Goal: Task Accomplishment & Management: Use online tool/utility

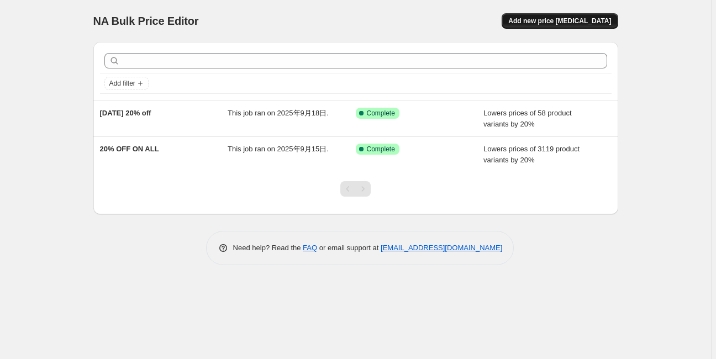
click at [586, 19] on span "Add new price [MEDICAL_DATA]" at bounding box center [559, 21] width 103 height 9
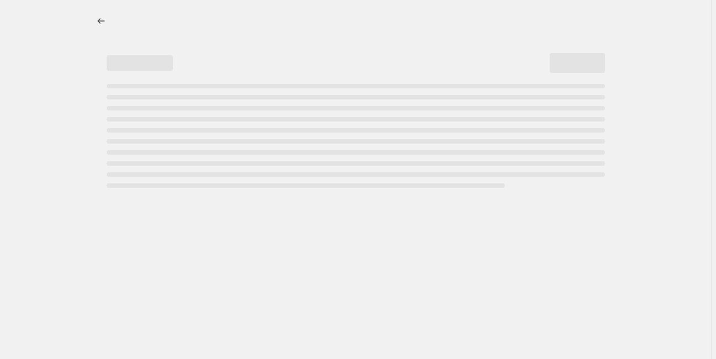
select select "percentage"
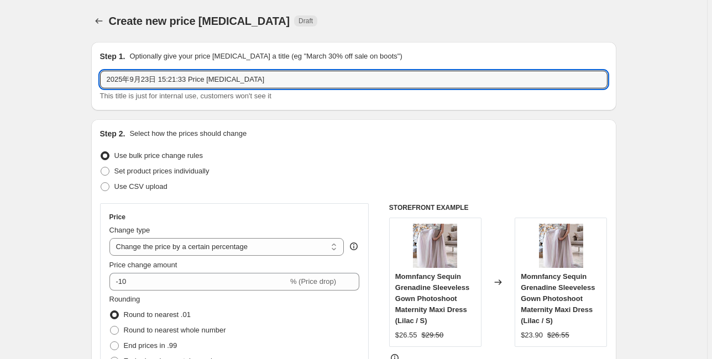
drag, startPoint x: 243, startPoint y: 80, endPoint x: 66, endPoint y: 77, distance: 176.9
click at [123, 81] on input "20250923 20% OFF" at bounding box center [353, 80] width 507 height 18
click at [134, 79] on input "2025/0923 20% OFF" at bounding box center [353, 80] width 507 height 18
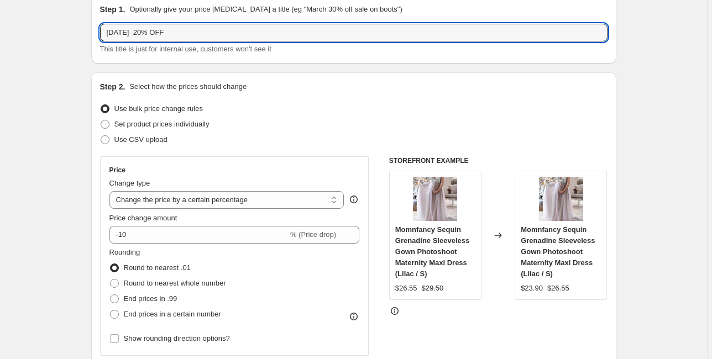
scroll to position [44, 0]
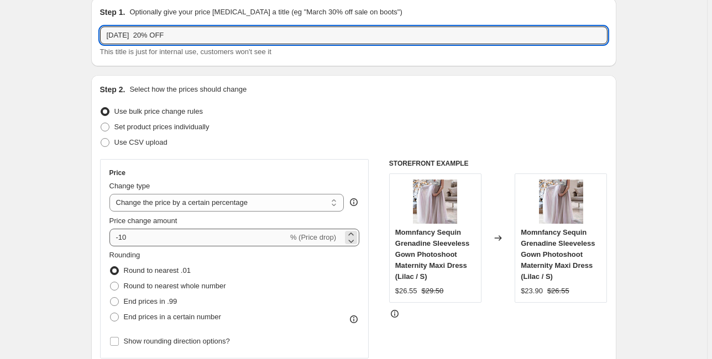
type input "2025/09/23 20% OFF"
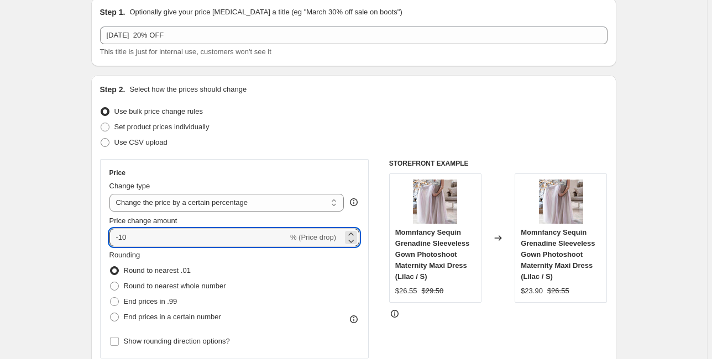
drag, startPoint x: 137, startPoint y: 237, endPoint x: 108, endPoint y: 241, distance: 29.6
click at [108, 241] on div "Price Change type Change the price to a certain amount Change the price by a ce…" at bounding box center [234, 258] width 269 height 199
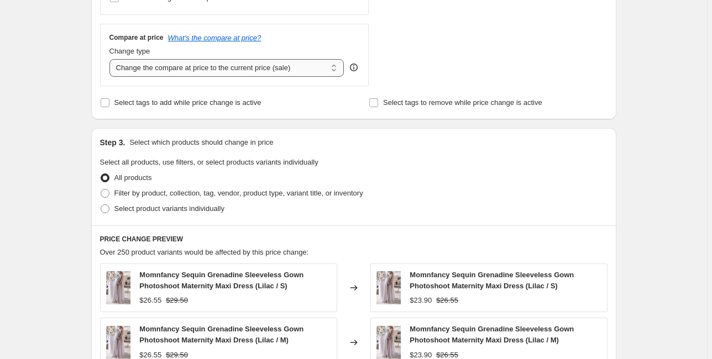
scroll to position [398, 0]
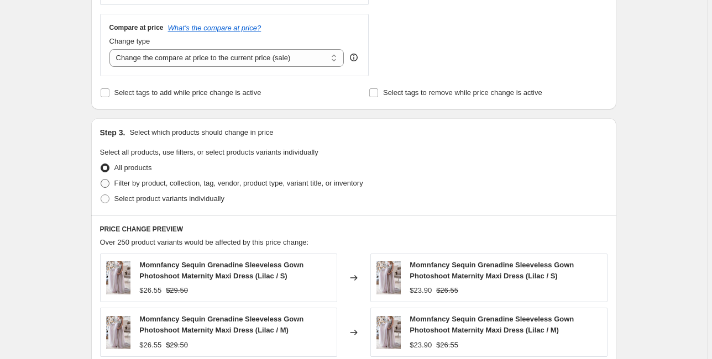
type input "-20"
click at [120, 182] on span "Filter by product, collection, tag, vendor, product type, variant title, or inv…" at bounding box center [238, 183] width 249 height 8
click at [101, 180] on input "Filter by product, collection, tag, vendor, product type, variant title, or inv…" at bounding box center [101, 179] width 1 height 1
radio input "true"
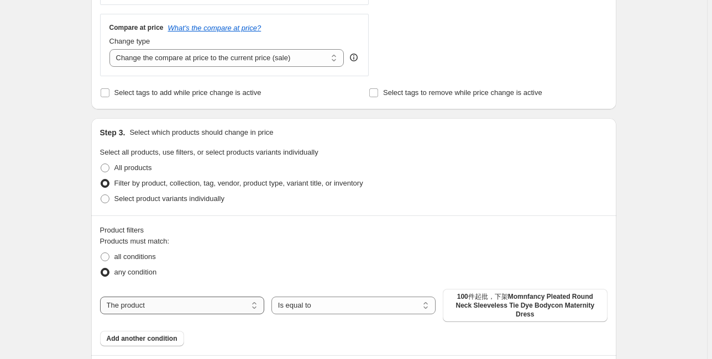
click at [192, 304] on select "The product The product's collection The product's tag The product's vendor The…" at bounding box center [182, 306] width 164 height 18
select select "tag"
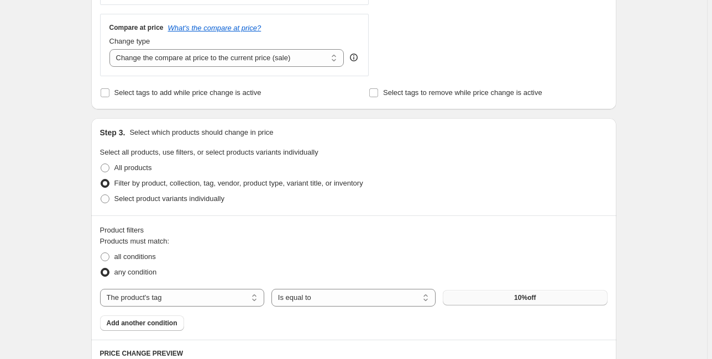
click at [514, 302] on button "10%off" at bounding box center [525, 297] width 164 height 15
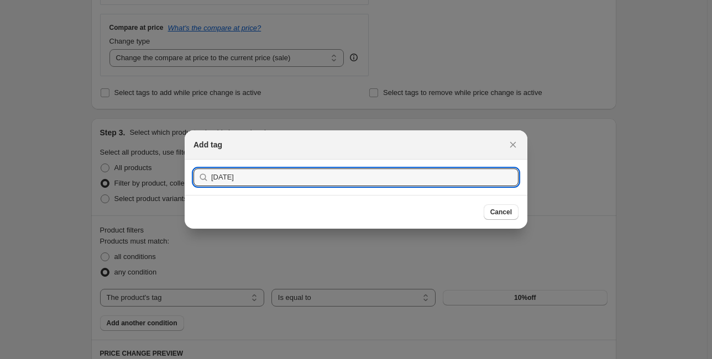
type input "[DATE]"
click at [193, 160] on button "Submit" at bounding box center [208, 166] width 31 height 12
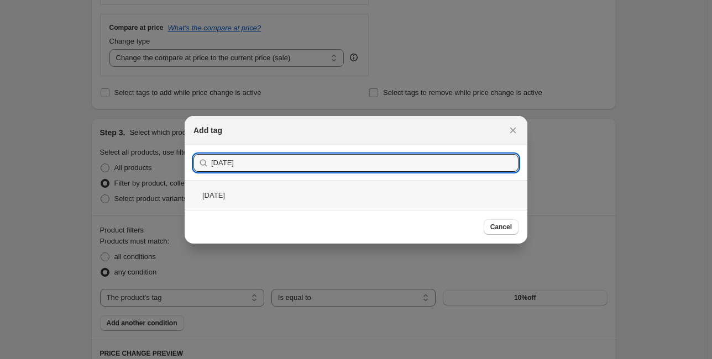
click at [292, 201] on div "[DATE]" at bounding box center [356, 195] width 343 height 29
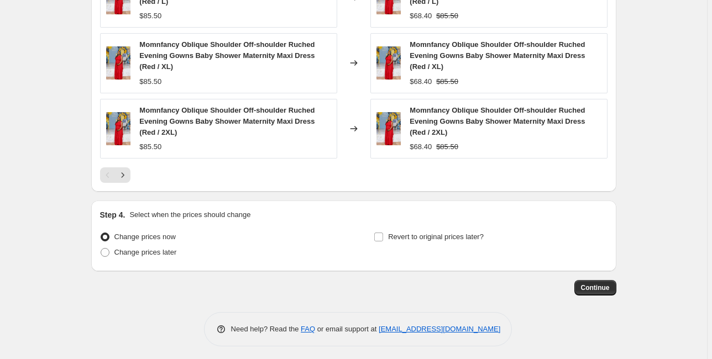
scroll to position [942, 0]
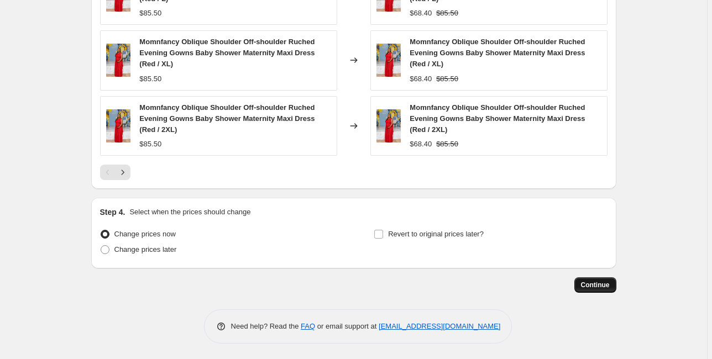
click at [608, 283] on span "Continue" at bounding box center [595, 285] width 29 height 9
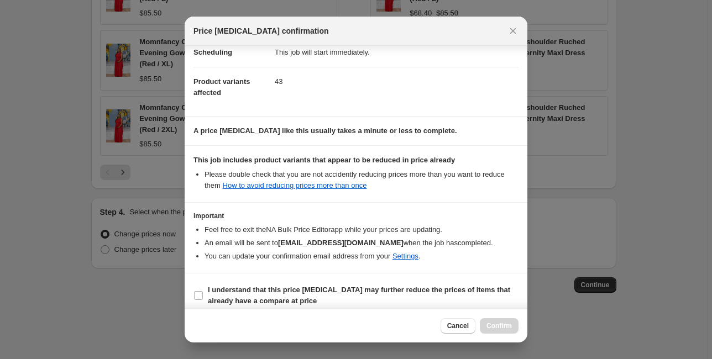
scroll to position [105, 0]
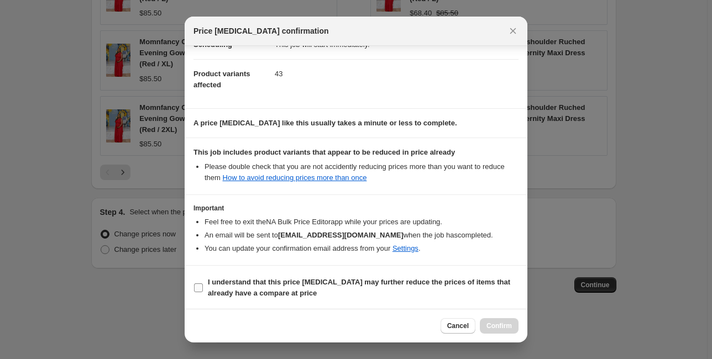
click at [226, 285] on b "I understand that this price change job may further reduce the prices of items …" at bounding box center [359, 287] width 302 height 19
click at [203, 285] on input "I understand that this price change job may further reduce the prices of items …" at bounding box center [198, 287] width 9 height 9
checkbox input "true"
click at [504, 328] on span "Confirm" at bounding box center [498, 326] width 25 height 9
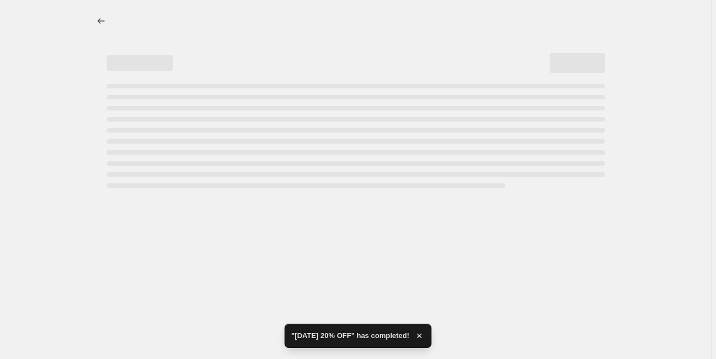
select select "percentage"
select select "tag"
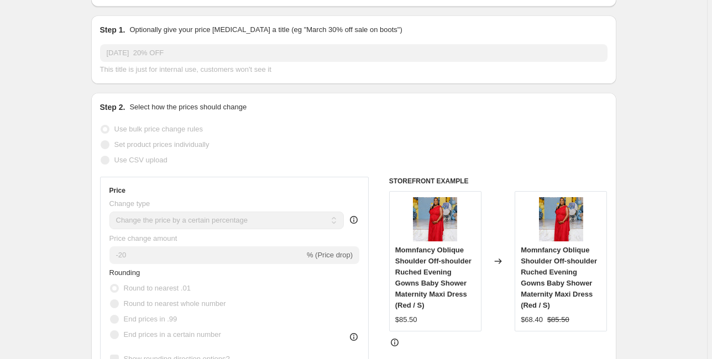
scroll to position [133, 0]
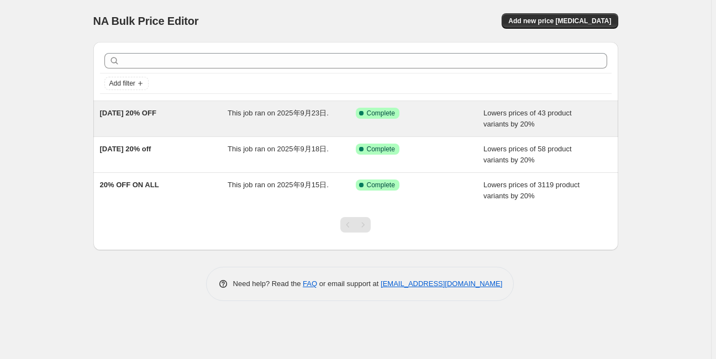
click at [153, 114] on span "2025/09/23 20% OFF" at bounding box center [128, 113] width 56 height 8
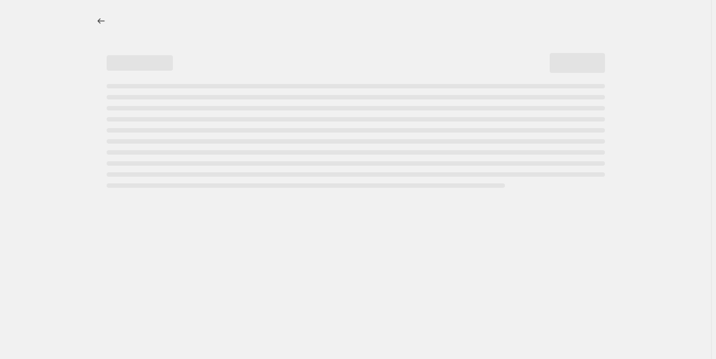
select select "percentage"
select select "tag"
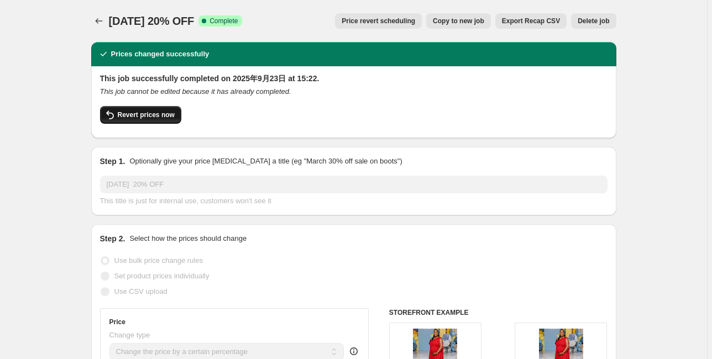
click at [139, 114] on span "Revert prices now" at bounding box center [146, 115] width 57 height 9
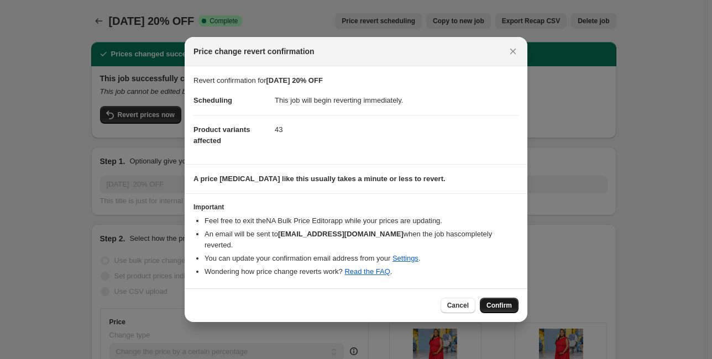
click at [497, 301] on span "Confirm" at bounding box center [498, 305] width 25 height 9
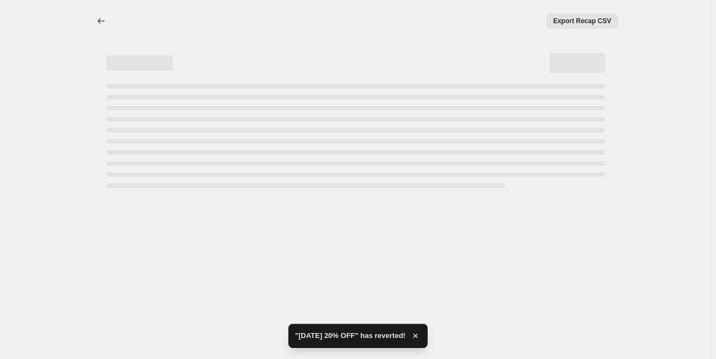
select select "percentage"
select select "tag"
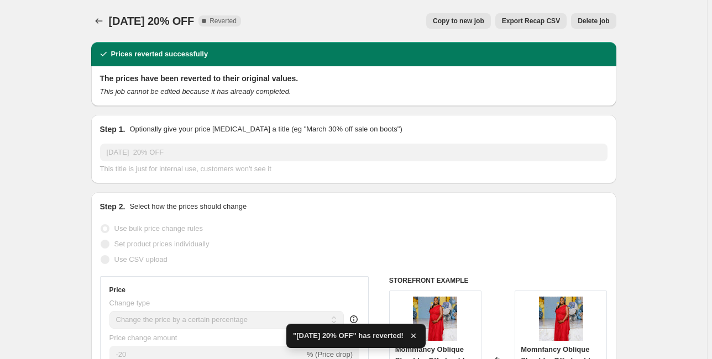
click at [608, 23] on span "Delete job" at bounding box center [592, 21] width 31 height 9
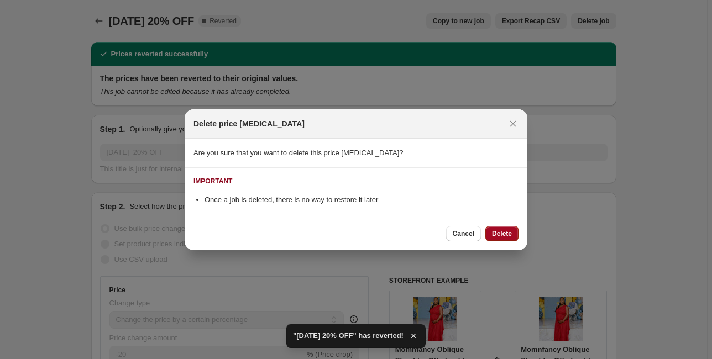
click at [508, 234] on span "Delete" at bounding box center [502, 233] width 20 height 9
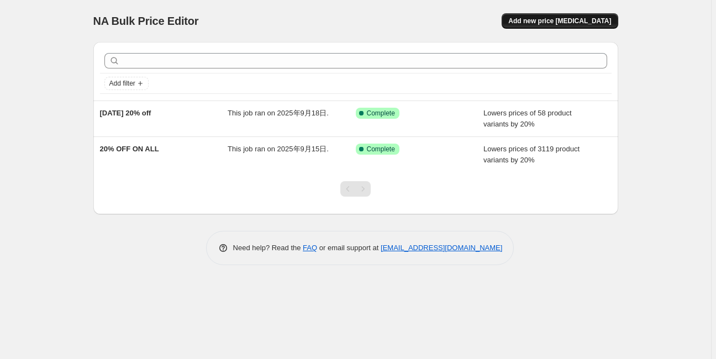
click at [587, 23] on span "Add new price [MEDICAL_DATA]" at bounding box center [559, 21] width 103 height 9
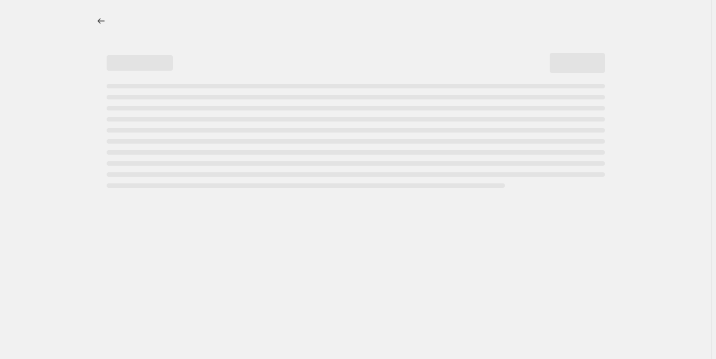
select select "percentage"
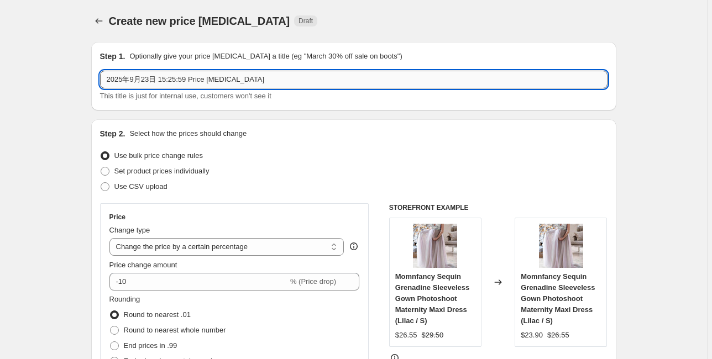
click at [140, 78] on input "2025年9月23日 15:25:59 Price change job" at bounding box center [353, 80] width 507 height 18
drag, startPoint x: 108, startPoint y: 78, endPoint x: 311, endPoint y: 88, distance: 203.1
click at [311, 88] on input "2025年9月23日 15:25:59 Price change job" at bounding box center [353, 80] width 507 height 18
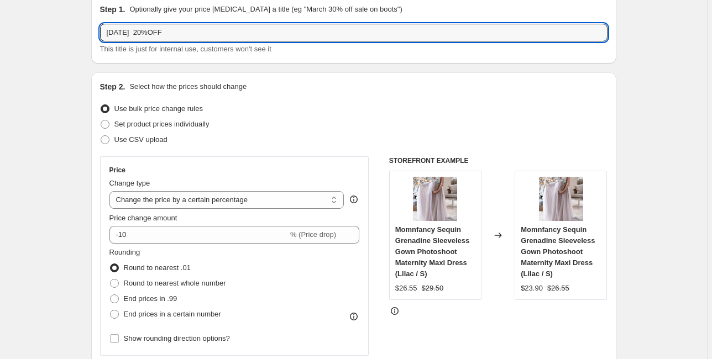
scroll to position [177, 0]
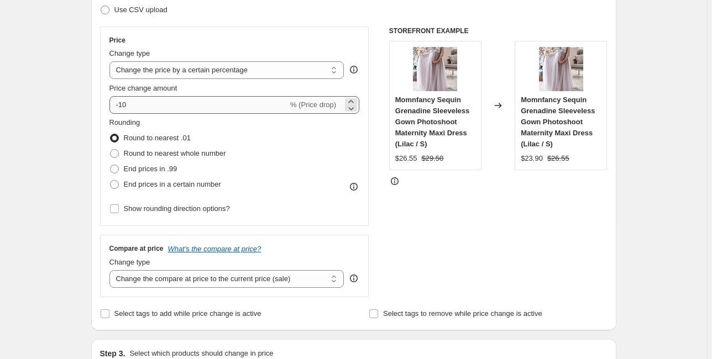
type input "[DATE] 20%OFF"
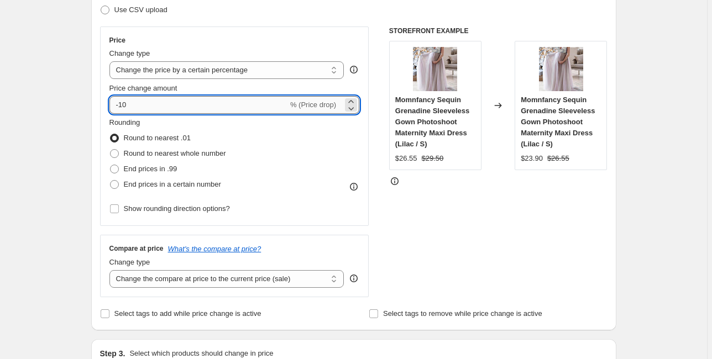
click at [148, 106] on input "-10" at bounding box center [198, 105] width 178 height 18
type input "-1"
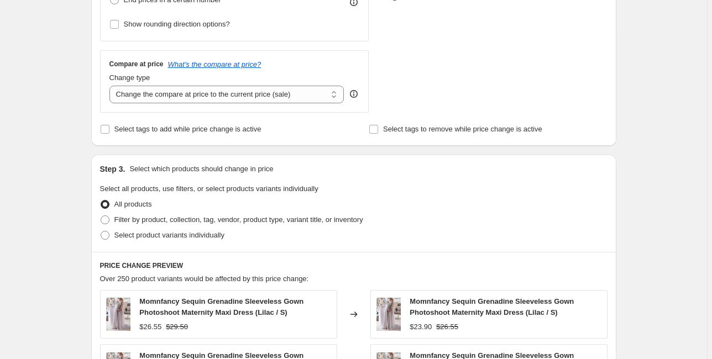
scroll to position [398, 0]
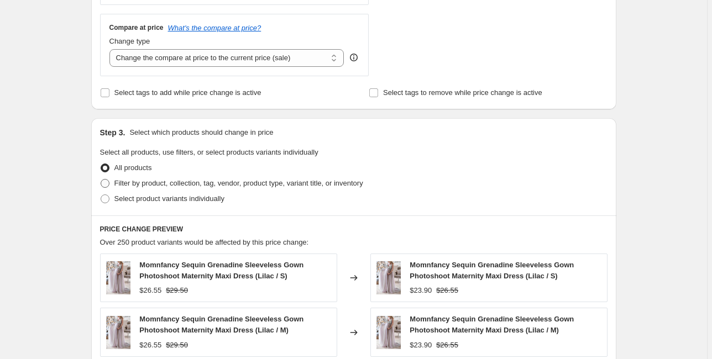
type input "-20"
click at [155, 187] on span "Filter by product, collection, tag, vendor, product type, variant title, or inv…" at bounding box center [238, 183] width 249 height 8
click at [101, 180] on input "Filter by product, collection, tag, vendor, product type, variant title, or inv…" at bounding box center [101, 179] width 1 height 1
radio input "true"
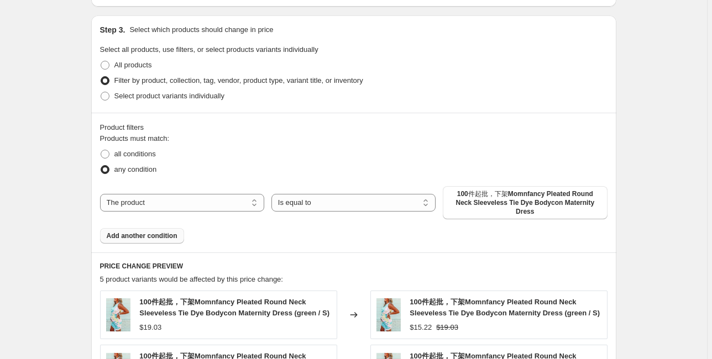
scroll to position [531, 0]
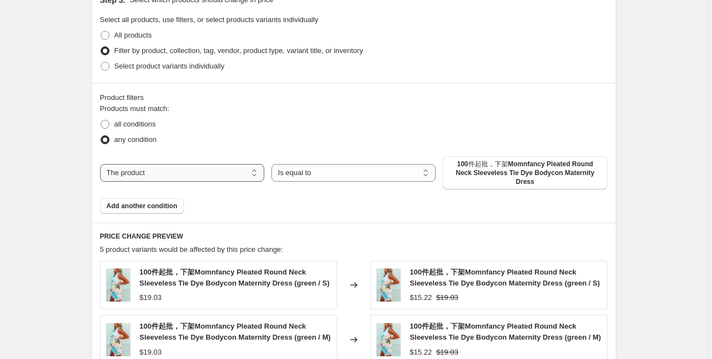
click at [174, 169] on select "The product The product's collection The product's tag The product's vendor The…" at bounding box center [182, 173] width 164 height 18
select select "tag"
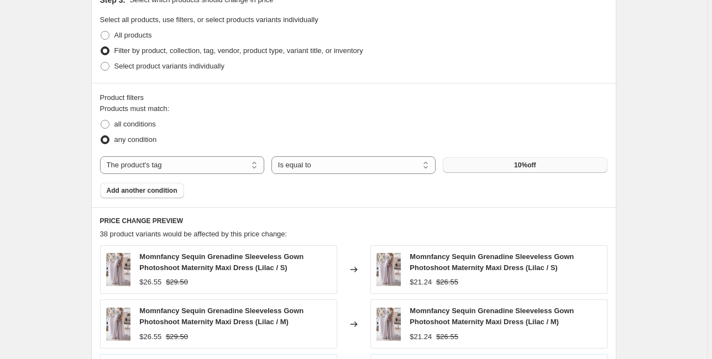
click at [521, 167] on span "10%off" at bounding box center [525, 165] width 22 height 9
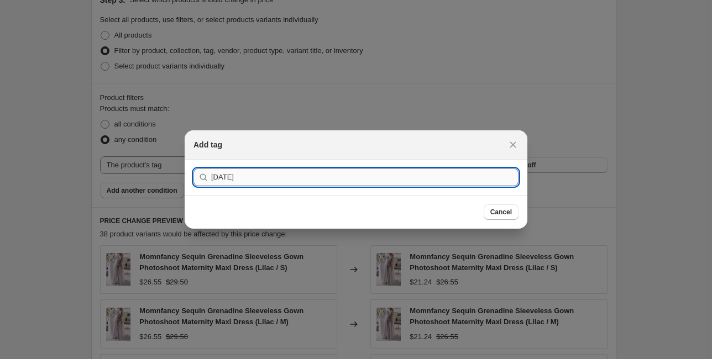
type input "[DATE]"
click at [193, 160] on button "Submit" at bounding box center [208, 166] width 31 height 12
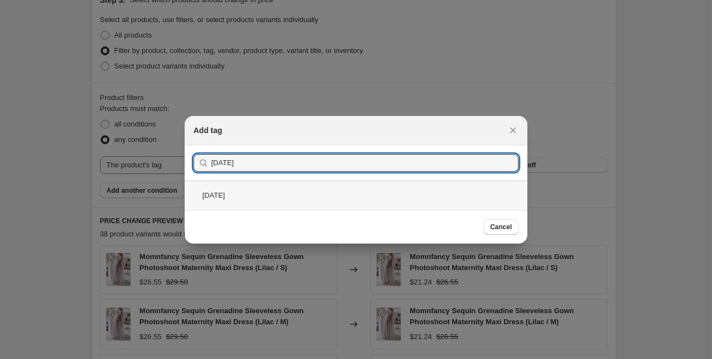
click at [266, 190] on div "[DATE]" at bounding box center [356, 195] width 343 height 29
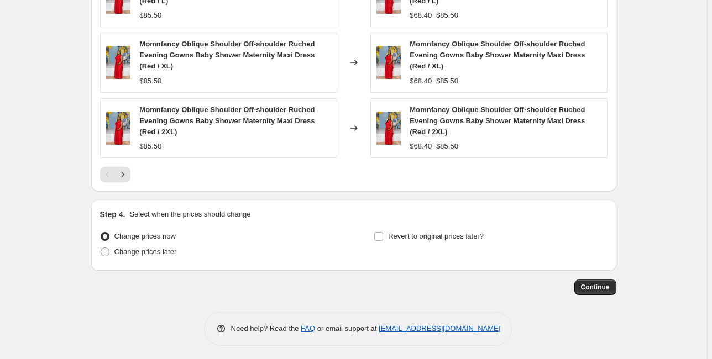
scroll to position [942, 0]
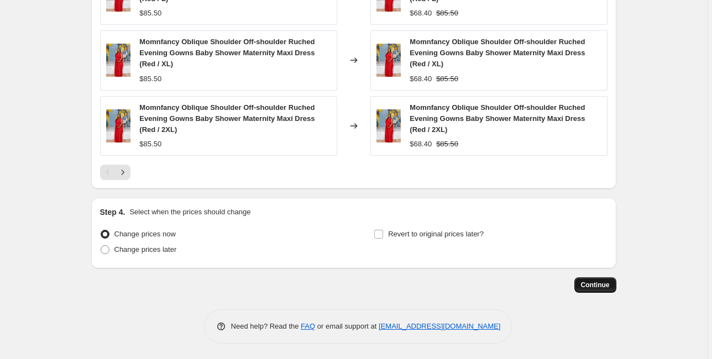
click at [603, 285] on span "Continue" at bounding box center [595, 285] width 29 height 9
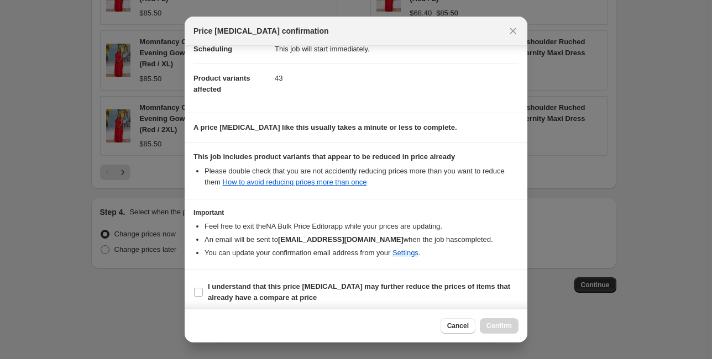
scroll to position [105, 0]
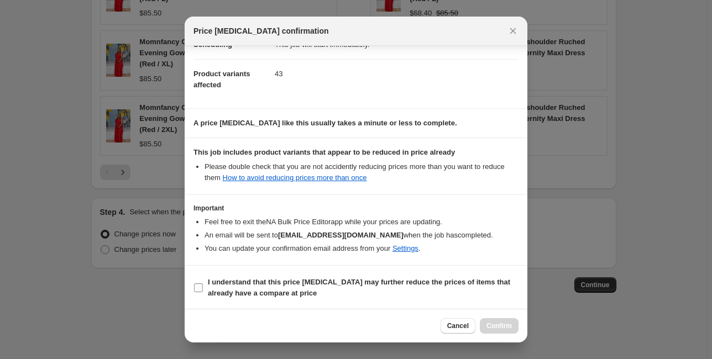
click at [201, 286] on input "I understand that this price change job may further reduce the prices of items …" at bounding box center [198, 287] width 9 height 9
checkbox input "true"
click at [496, 325] on span "Confirm" at bounding box center [498, 326] width 25 height 9
type input "[DATE] 20%OFF"
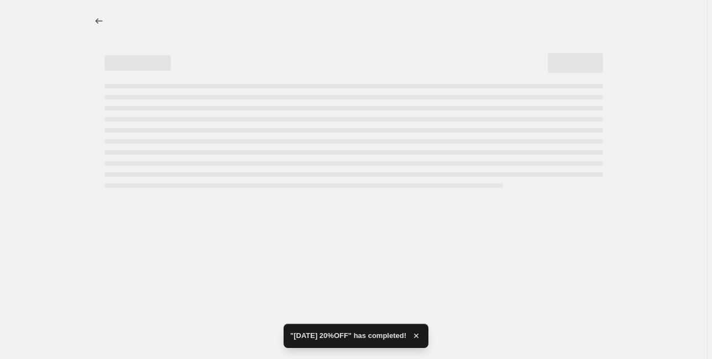
select select "percentage"
select select "tag"
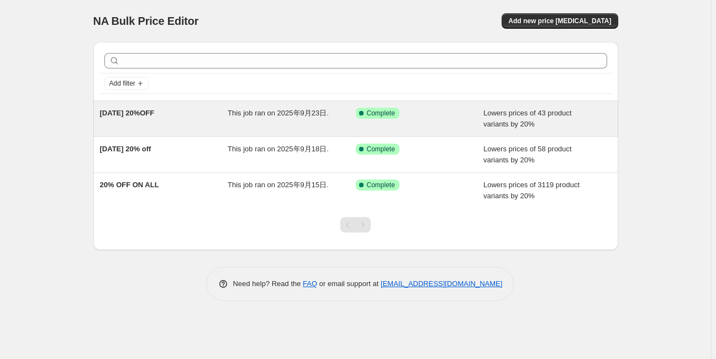
click at [117, 108] on div "[DATE] 20%OFF" at bounding box center [164, 119] width 128 height 22
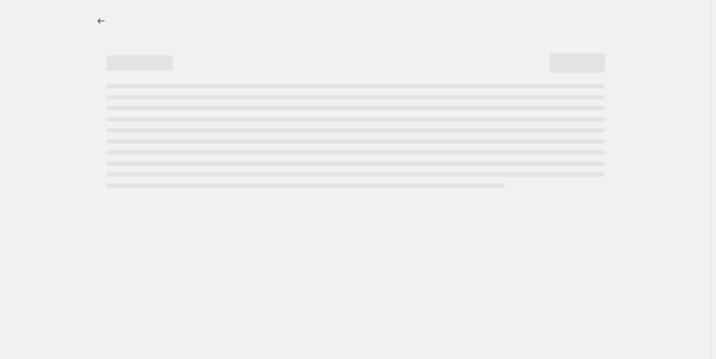
select select "percentage"
select select "tag"
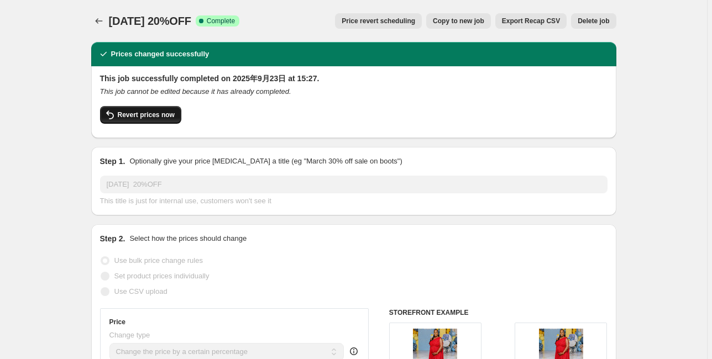
click at [162, 111] on span "Revert prices now" at bounding box center [146, 115] width 57 height 9
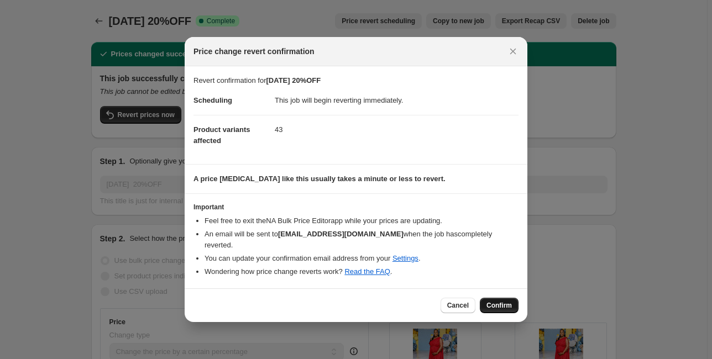
click at [495, 301] on span "Confirm" at bounding box center [498, 305] width 25 height 9
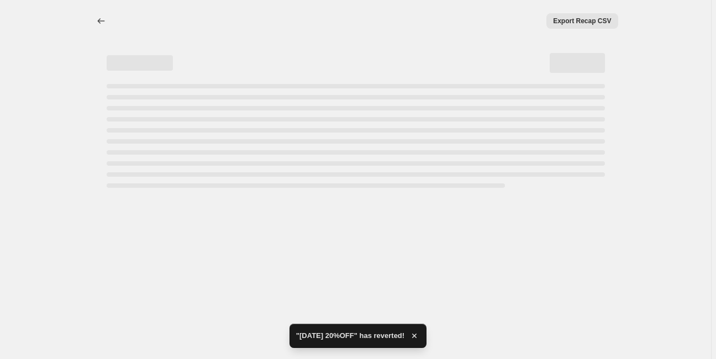
select select "percentage"
select select "tag"
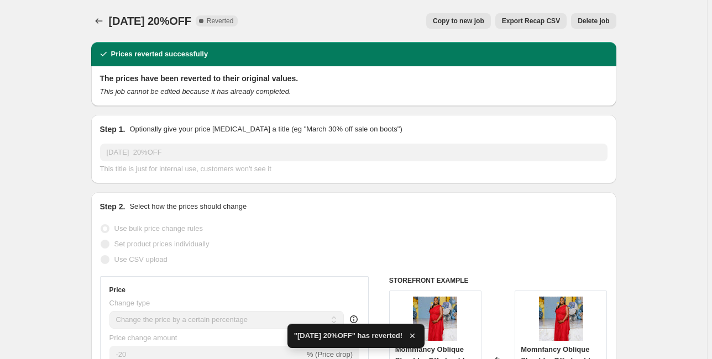
click at [590, 24] on span "Delete job" at bounding box center [592, 21] width 31 height 9
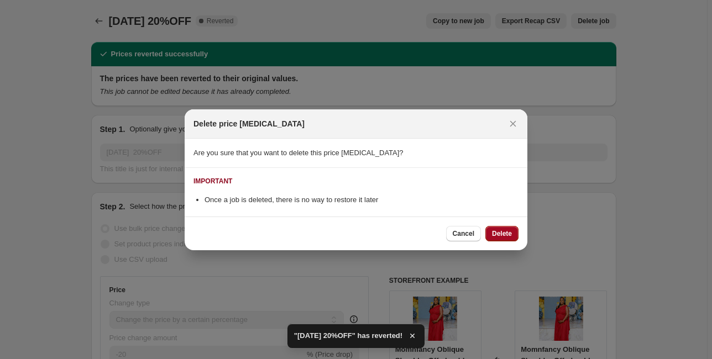
click at [502, 233] on span "Delete" at bounding box center [502, 233] width 20 height 9
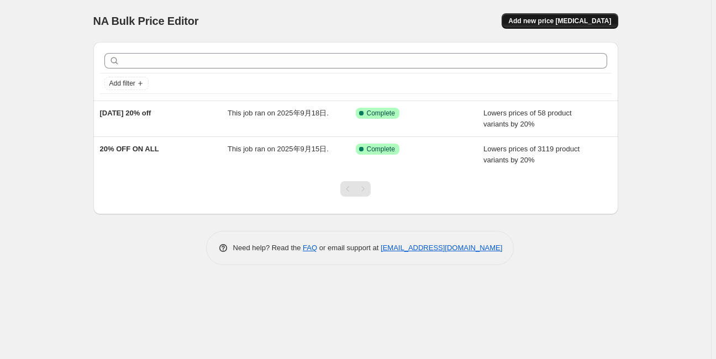
click at [579, 20] on span "Add new price [MEDICAL_DATA]" at bounding box center [559, 21] width 103 height 9
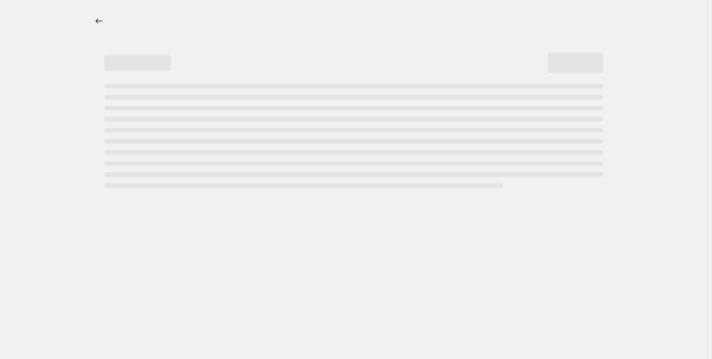
select select "percentage"
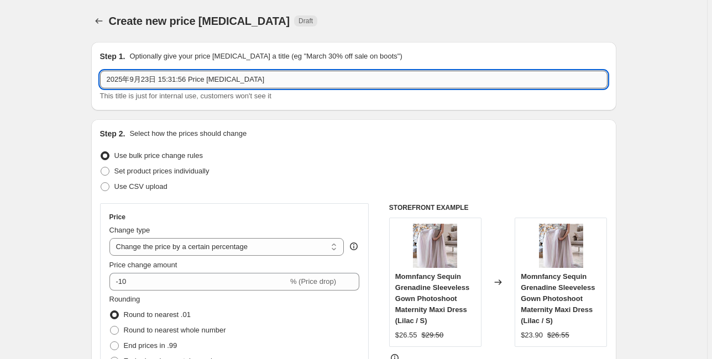
click at [150, 80] on input "2025年9月23日 15:31:56 Price [MEDICAL_DATA]" at bounding box center [353, 80] width 507 height 18
drag, startPoint x: 266, startPoint y: 76, endPoint x: 38, endPoint y: 80, distance: 228.3
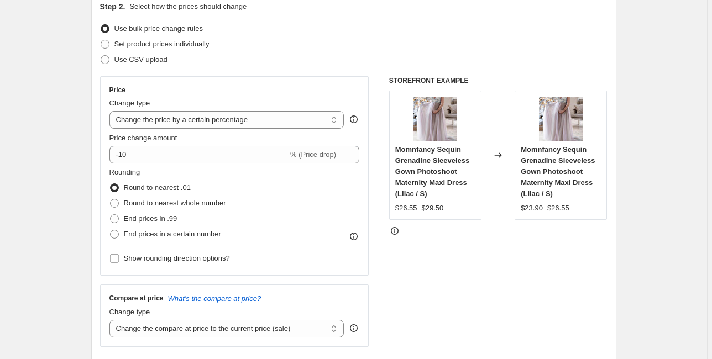
scroll to position [133, 0]
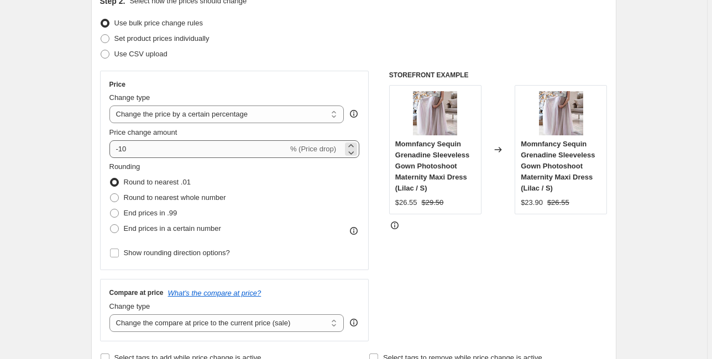
type input "[DATE] 20% OFF"
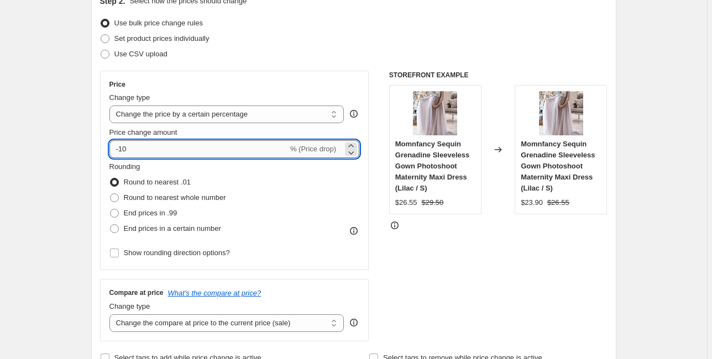
click at [138, 146] on input "-10" at bounding box center [198, 149] width 178 height 18
type input "-1"
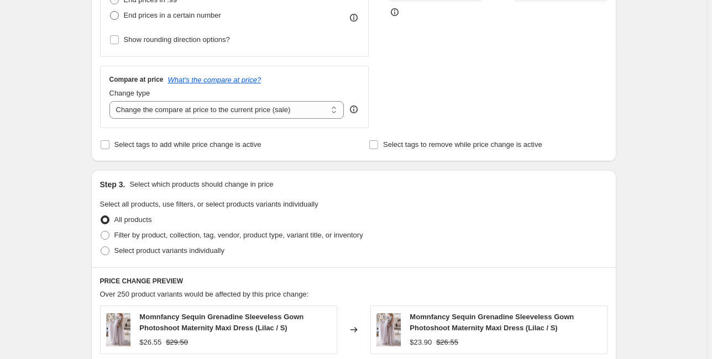
scroll to position [354, 0]
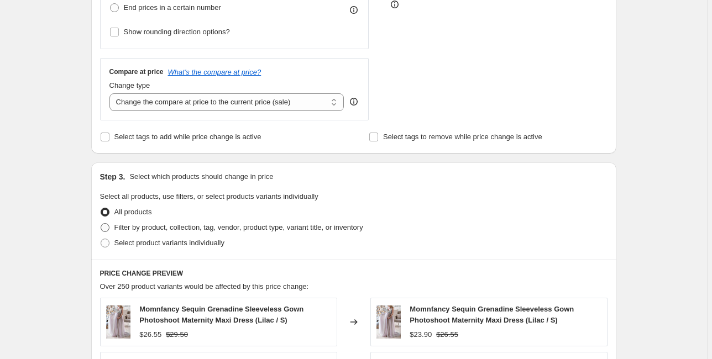
type input "-20"
click at [142, 224] on span "Filter by product, collection, tag, vendor, product type, variant title, or inv…" at bounding box center [238, 227] width 249 height 8
click at [101, 224] on input "Filter by product, collection, tag, vendor, product type, variant title, or inv…" at bounding box center [101, 223] width 1 height 1
radio input "true"
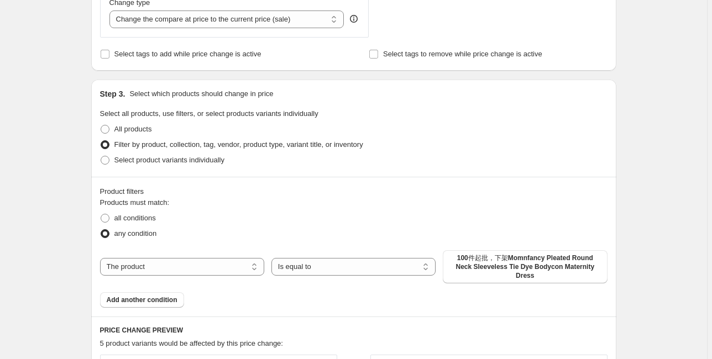
scroll to position [442, 0]
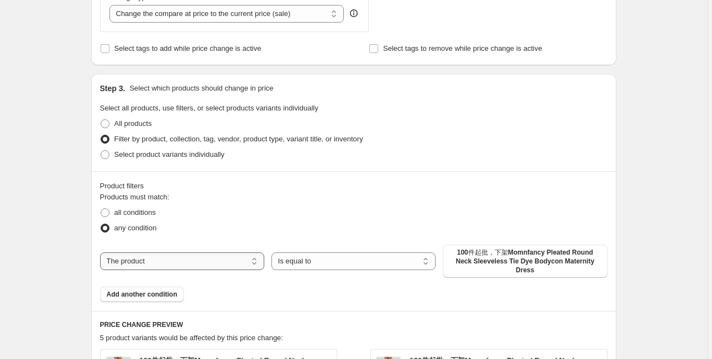
click at [161, 258] on select "The product The product's collection The product's tag The product's vendor The…" at bounding box center [182, 262] width 164 height 18
select select "tag"
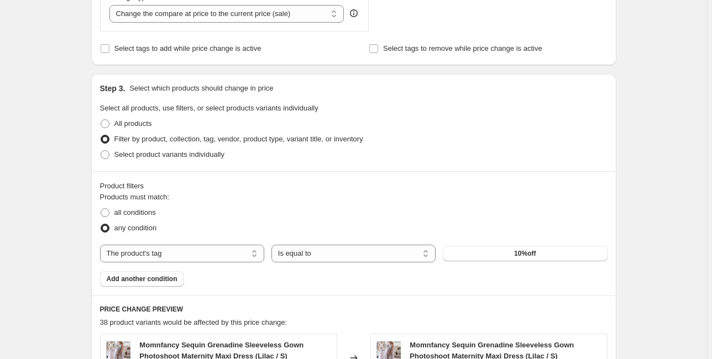
click at [528, 256] on span "10%off" at bounding box center [525, 253] width 22 height 9
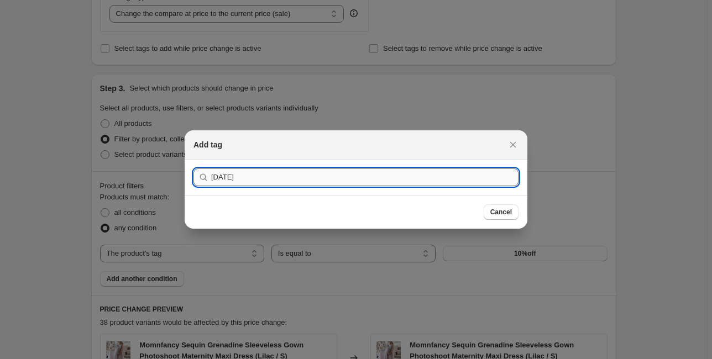
type input "[DATE]"
click at [193, 160] on button "Submit" at bounding box center [208, 166] width 31 height 12
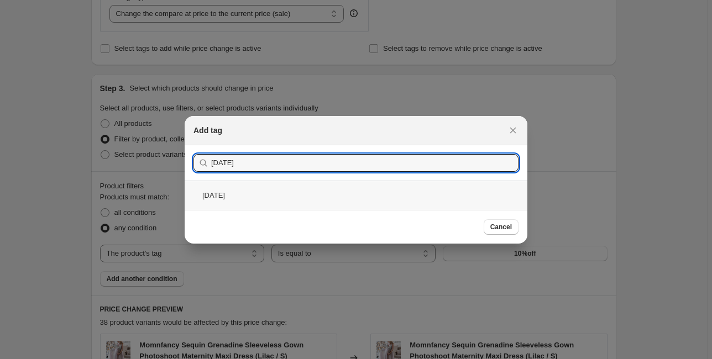
click at [282, 197] on div "[DATE]" at bounding box center [356, 195] width 343 height 29
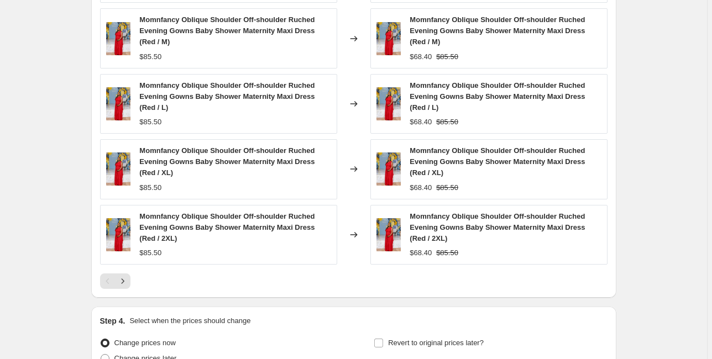
scroll to position [942, 0]
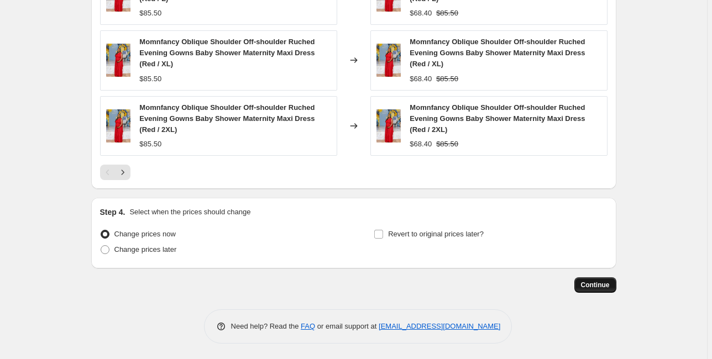
click at [597, 282] on span "Continue" at bounding box center [595, 285] width 29 height 9
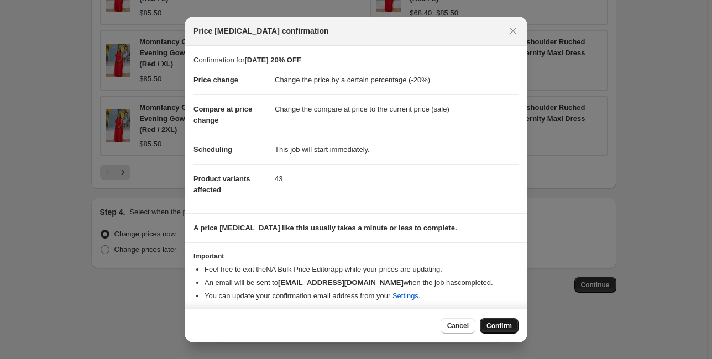
click at [507, 327] on span "Confirm" at bounding box center [498, 326] width 25 height 9
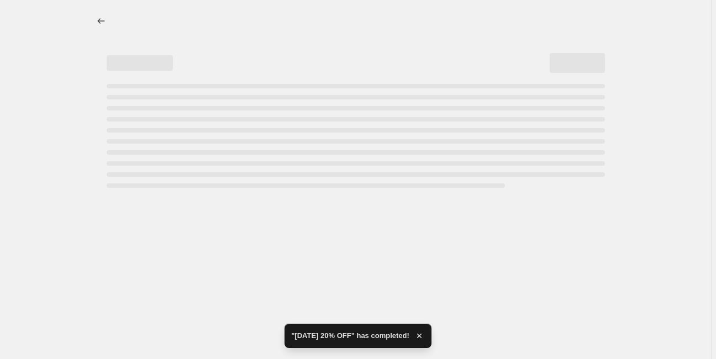
select select "percentage"
select select "tag"
